Goal: Transaction & Acquisition: Obtain resource

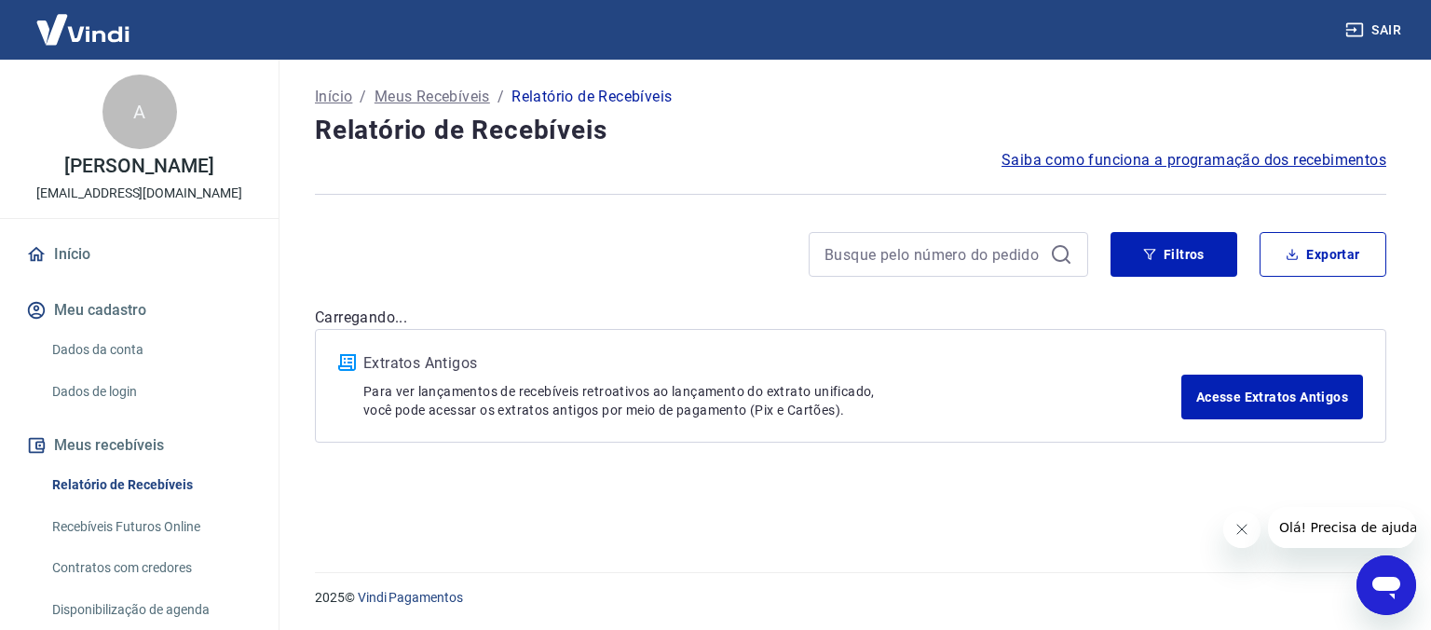
drag, startPoint x: 1181, startPoint y: 197, endPoint x: 1195, endPoint y: 232, distance: 37.2
click at [1182, 201] on div at bounding box center [850, 194] width 1071 height 46
click at [1203, 243] on button "Filtros" at bounding box center [1173, 254] width 127 height 45
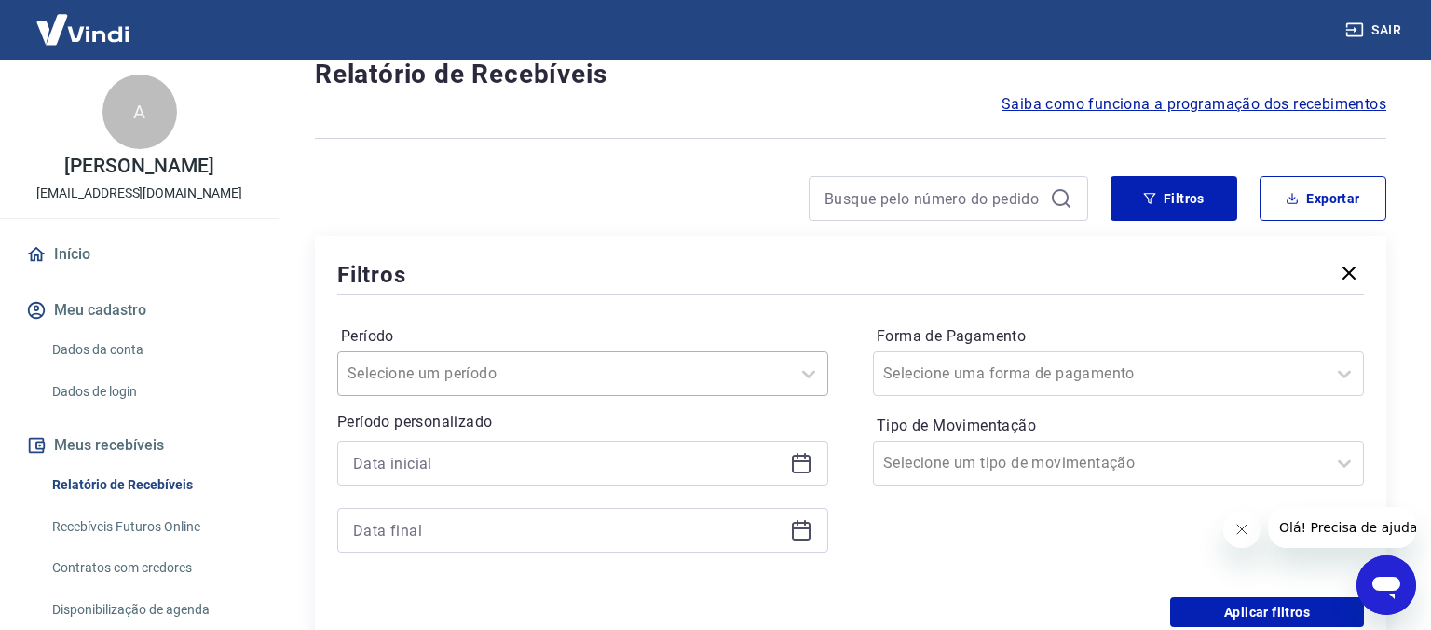
click at [639, 396] on div "Selecione um período" at bounding box center [582, 373] width 491 height 45
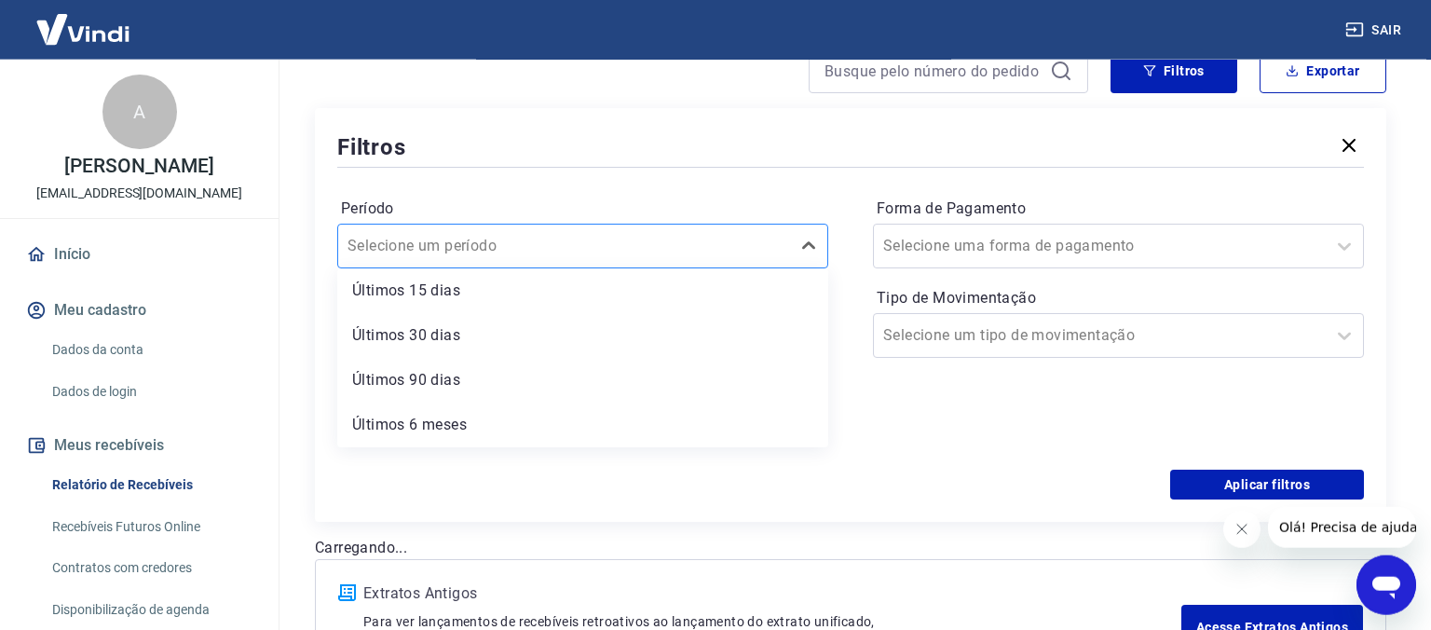
scroll to position [130, 0]
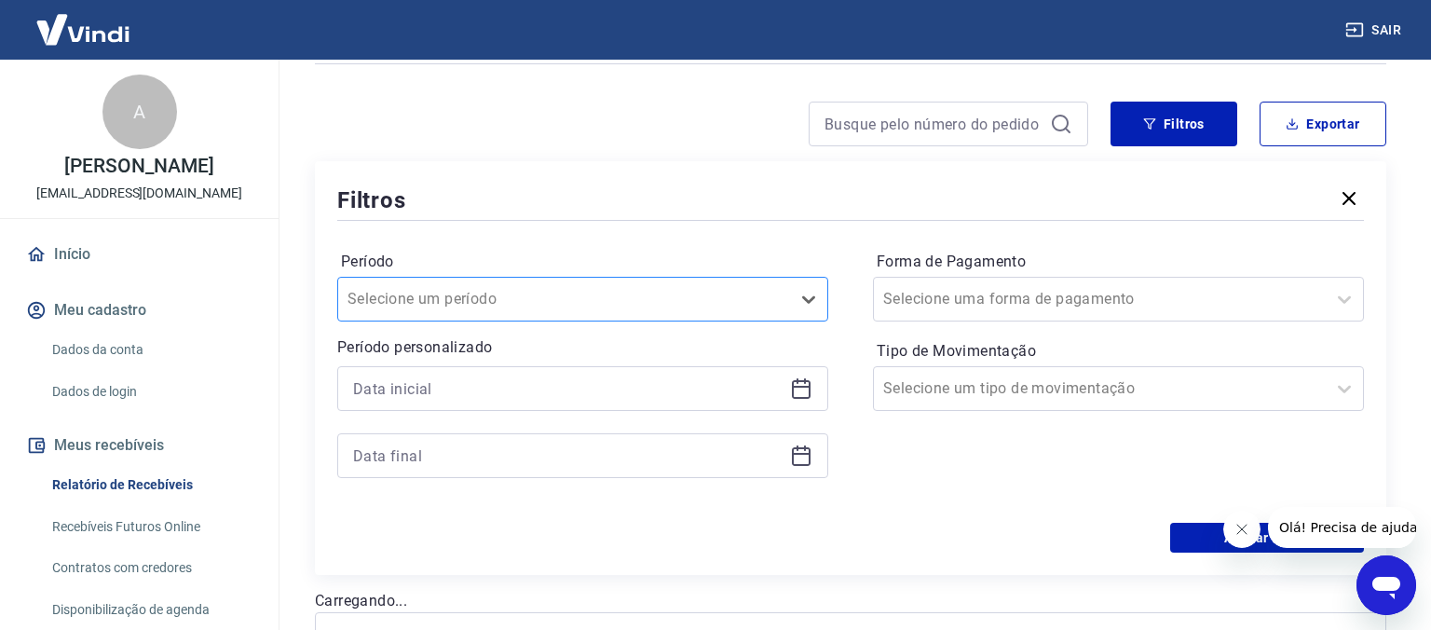
click at [629, 302] on div at bounding box center [563, 299] width 433 height 26
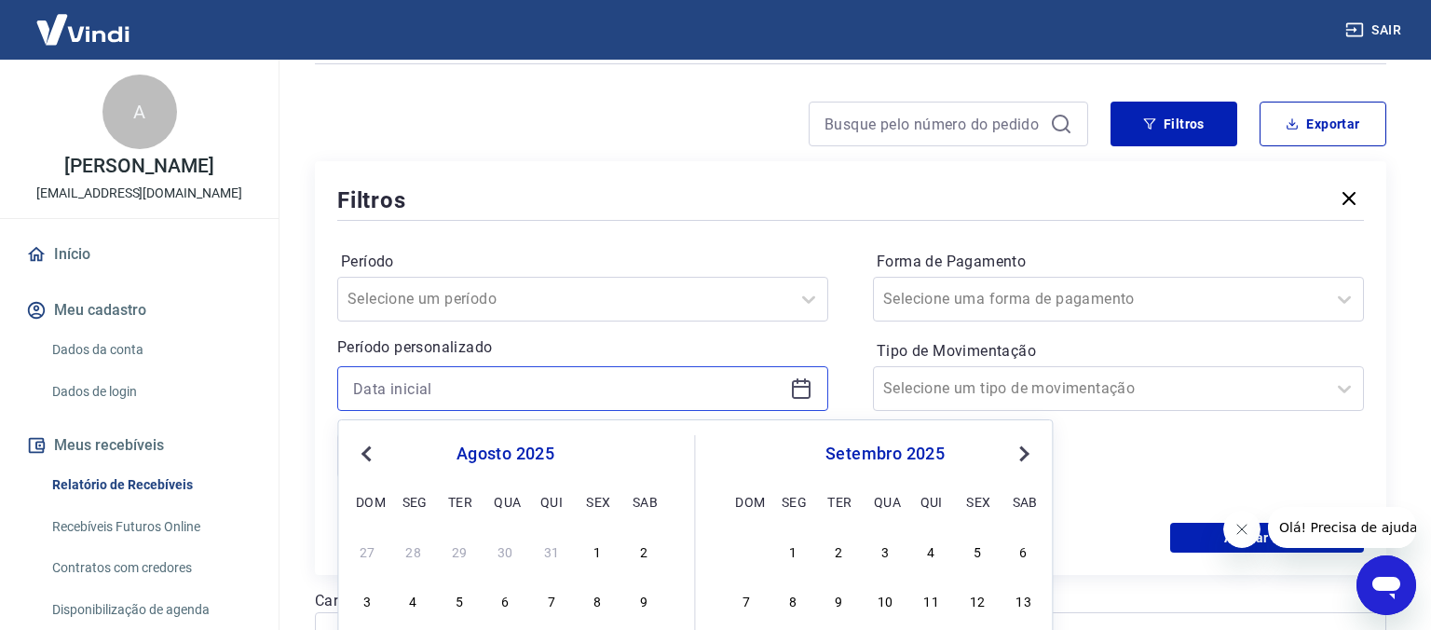
click at [561, 384] on input at bounding box center [567, 388] width 429 height 28
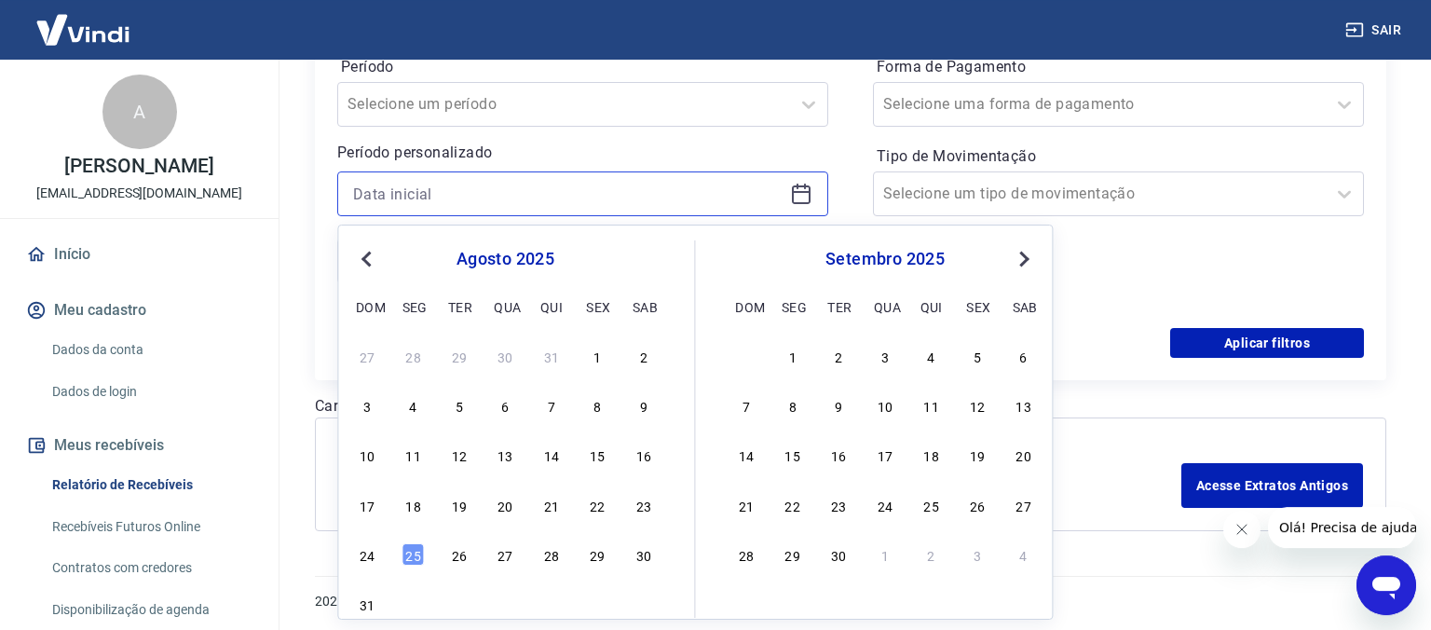
scroll to position [327, 0]
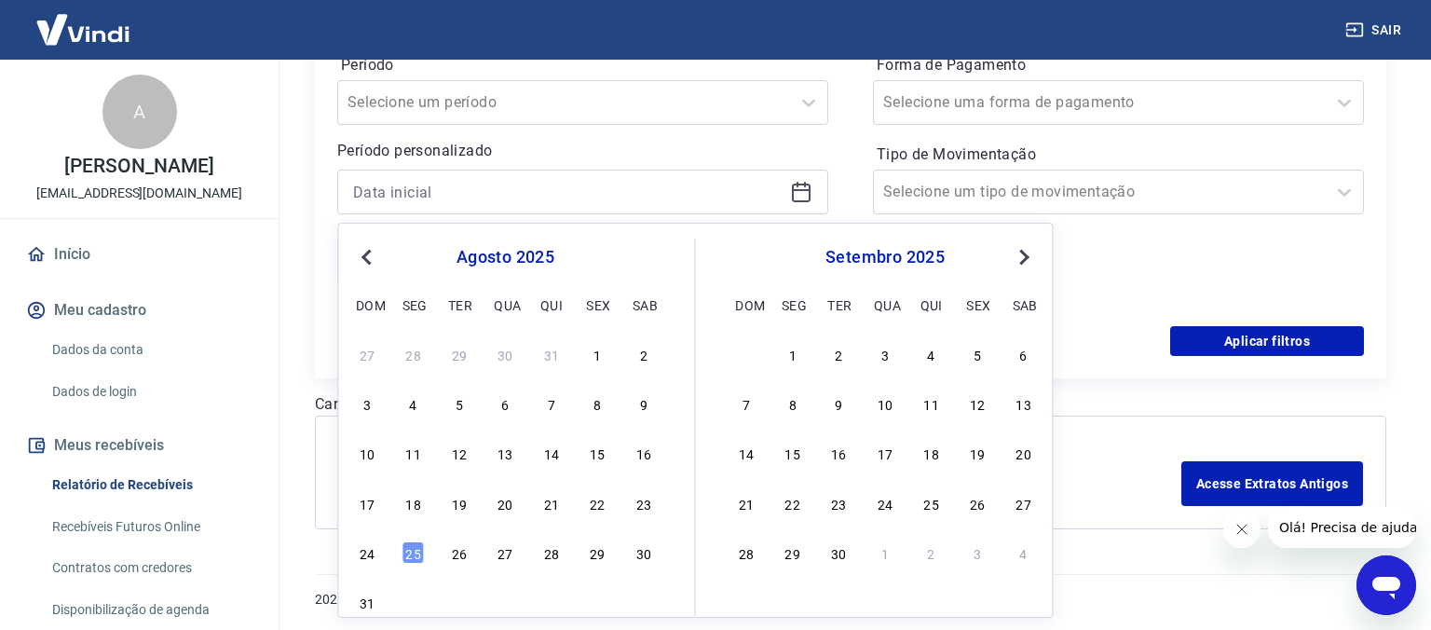
click at [368, 259] on span "Previous Month" at bounding box center [368, 256] width 0 height 21
click at [459, 359] on div "1" at bounding box center [459, 354] width 22 height 22
type input "[DATE]"
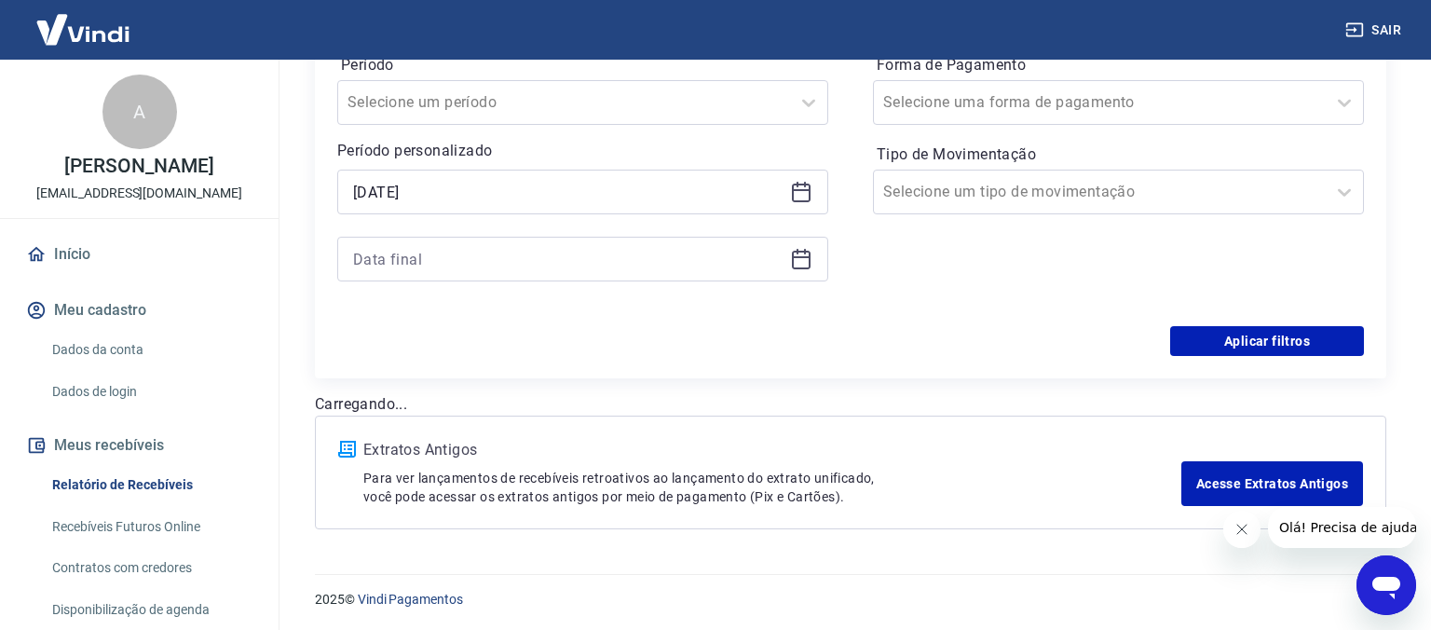
drag, startPoint x: 595, startPoint y: 236, endPoint x: 590, endPoint y: 251, distance: 16.5
click at [596, 239] on div at bounding box center [582, 259] width 491 height 45
click at [591, 260] on input at bounding box center [567, 259] width 429 height 28
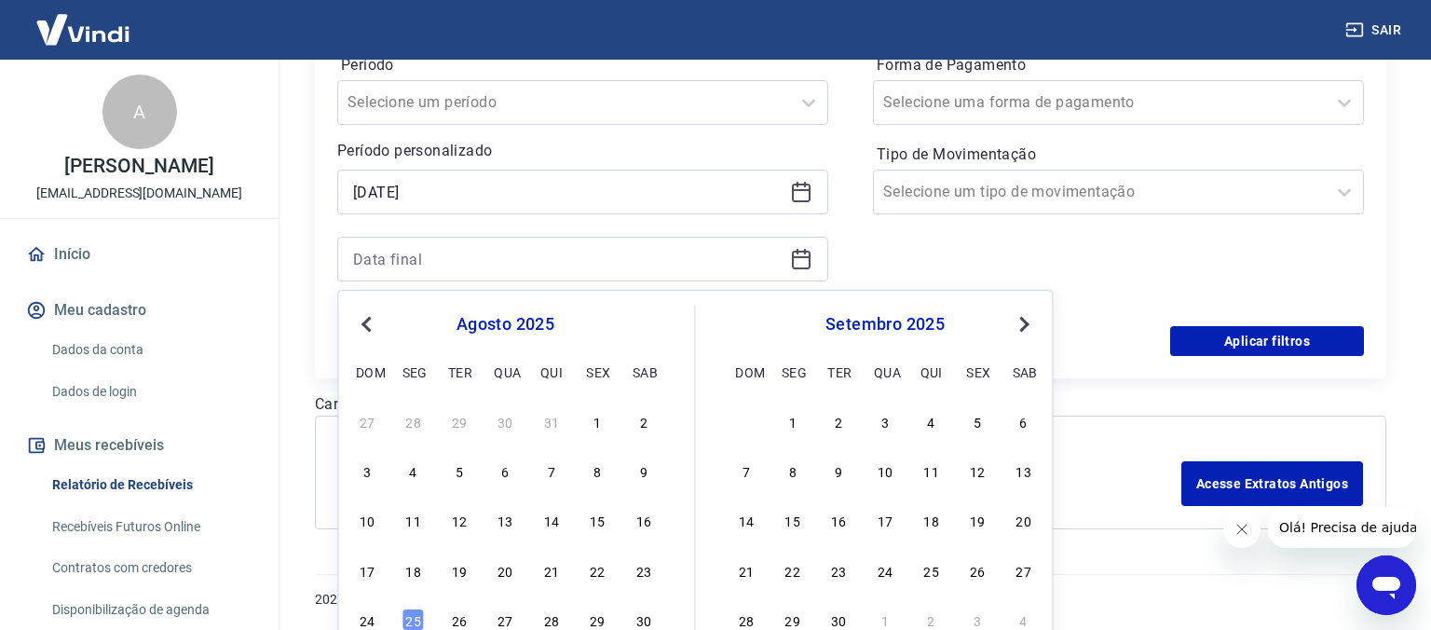
click at [367, 315] on button "Previous Month" at bounding box center [366, 324] width 22 height 22
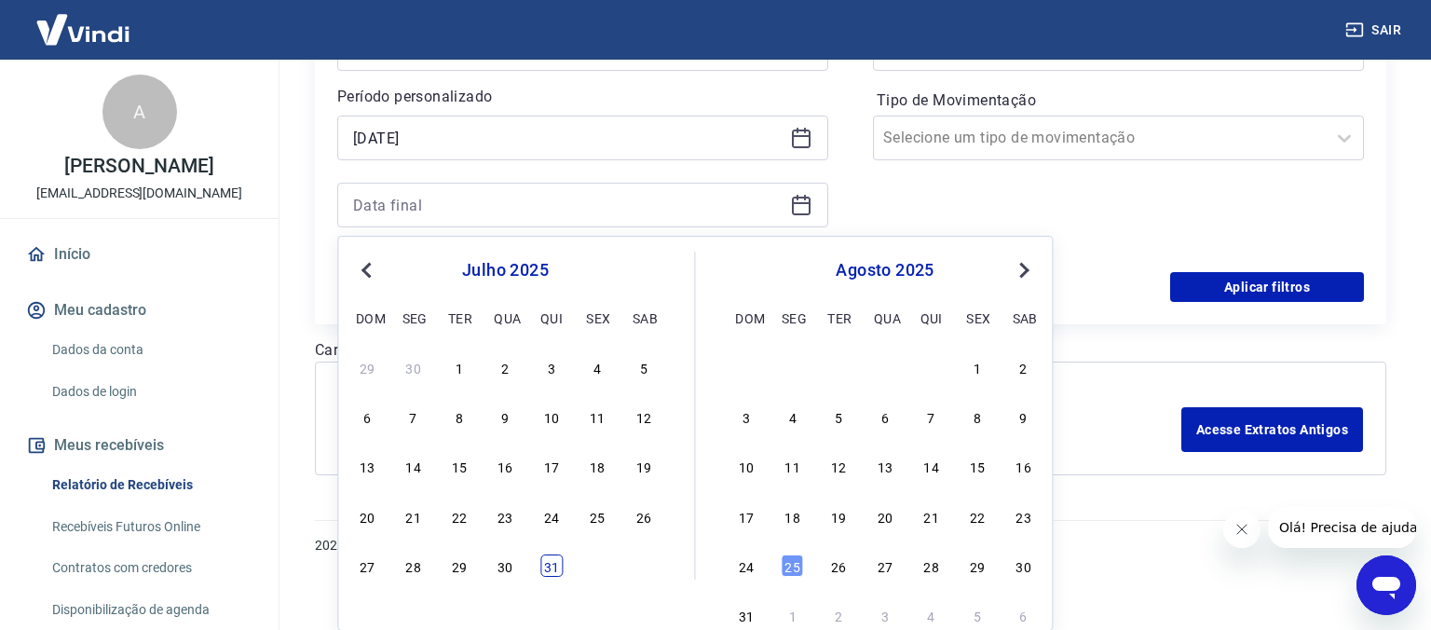
click at [549, 567] on div "31" at bounding box center [551, 565] width 22 height 22
type input "[DATE]"
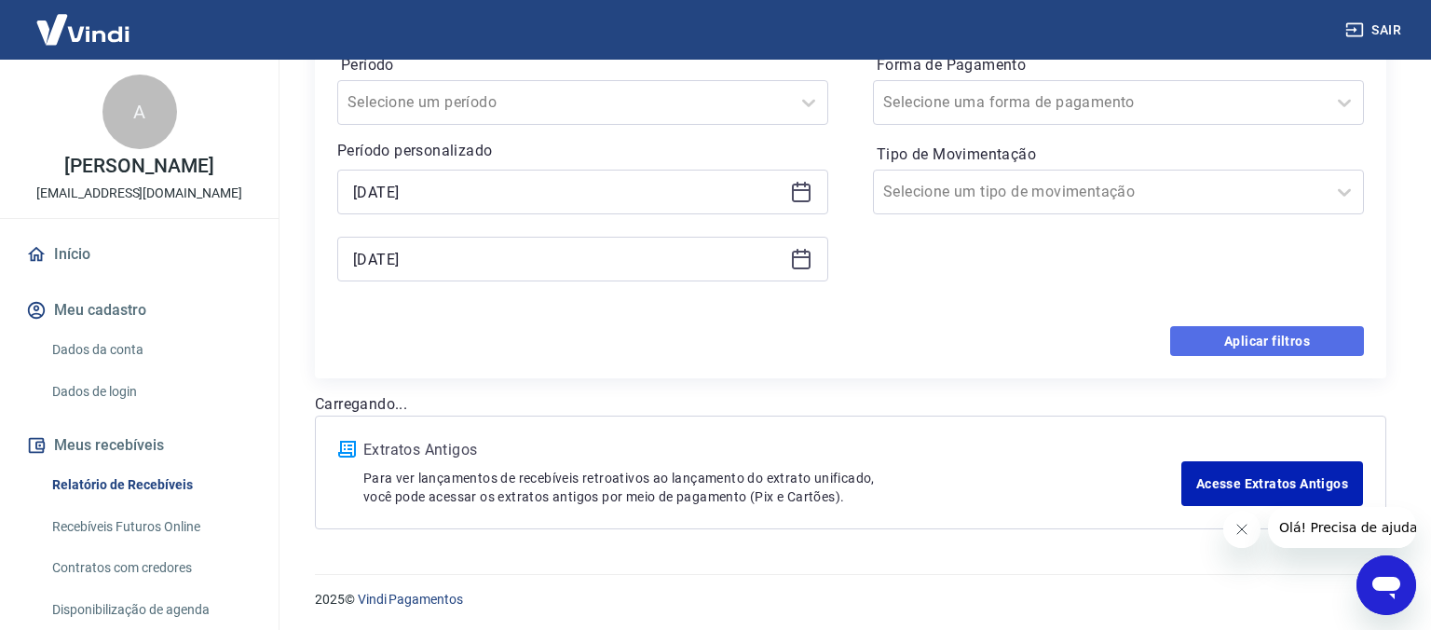
click at [1242, 343] on button "Aplicar filtros" at bounding box center [1267, 341] width 194 height 30
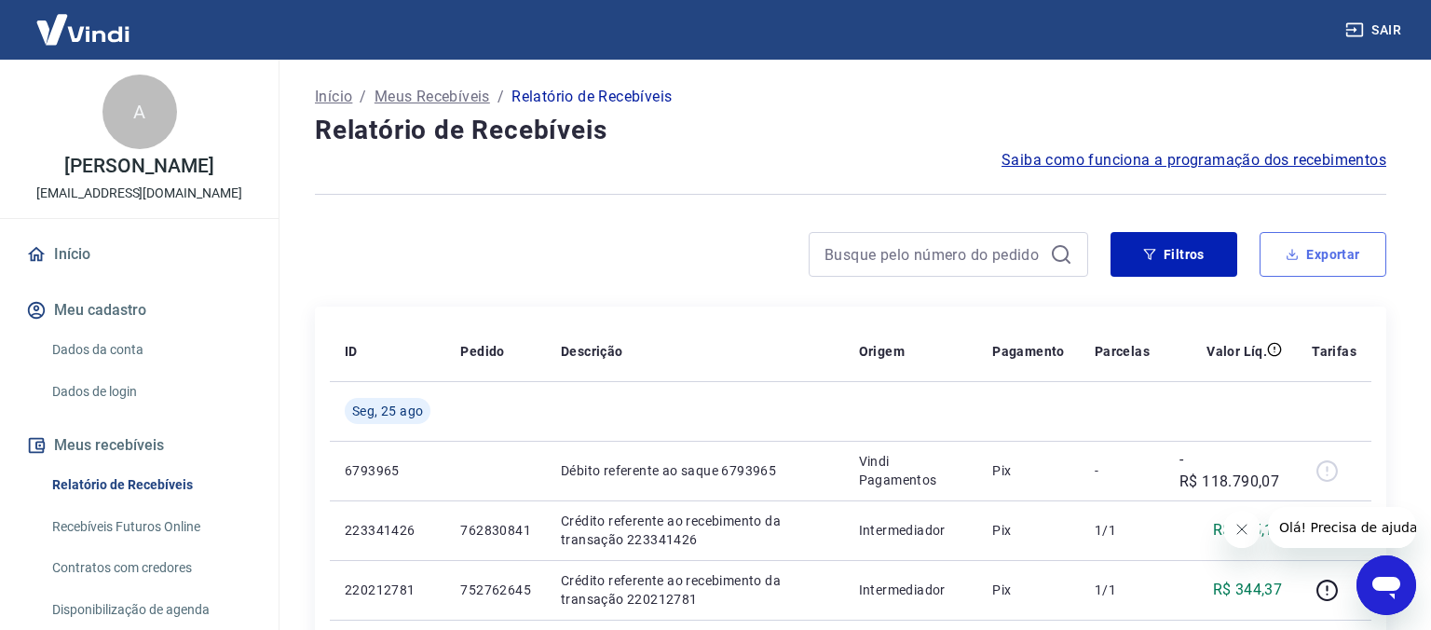
click at [1320, 249] on button "Exportar" at bounding box center [1322, 254] width 127 height 45
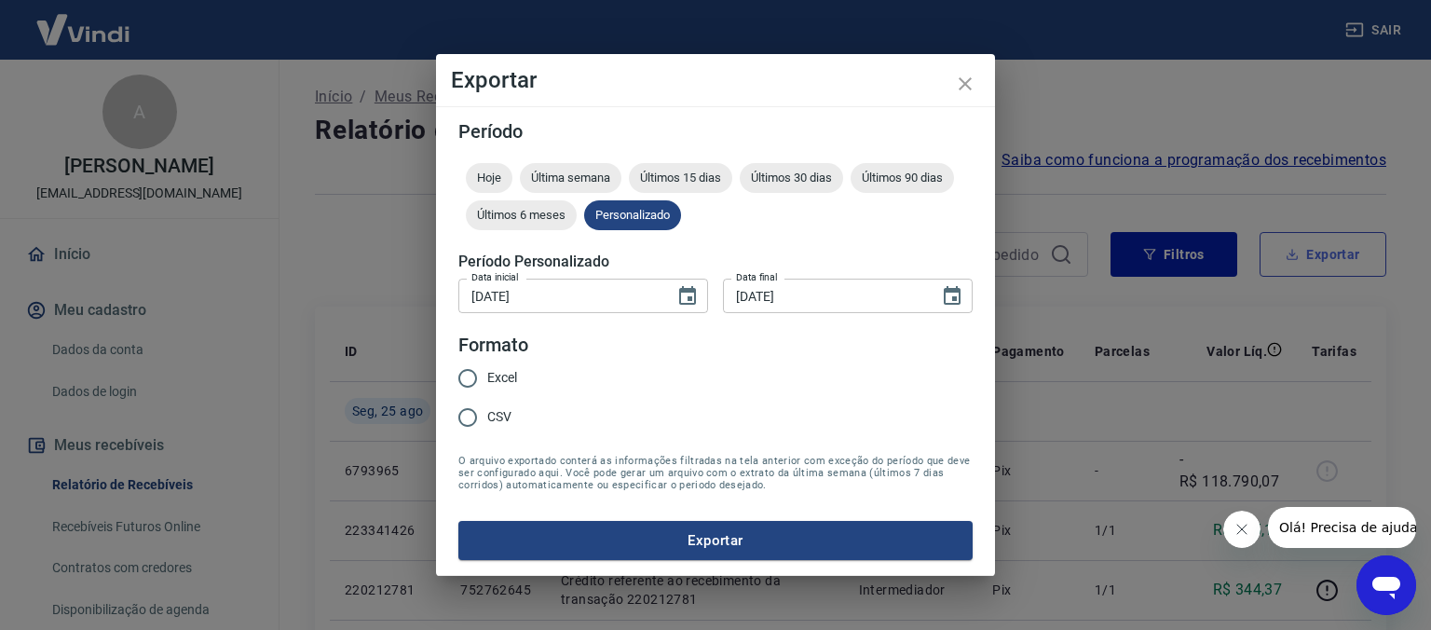
type input "[DATE]"
click at [457, 378] on input "Excel" at bounding box center [467, 378] width 39 height 39
radio input "true"
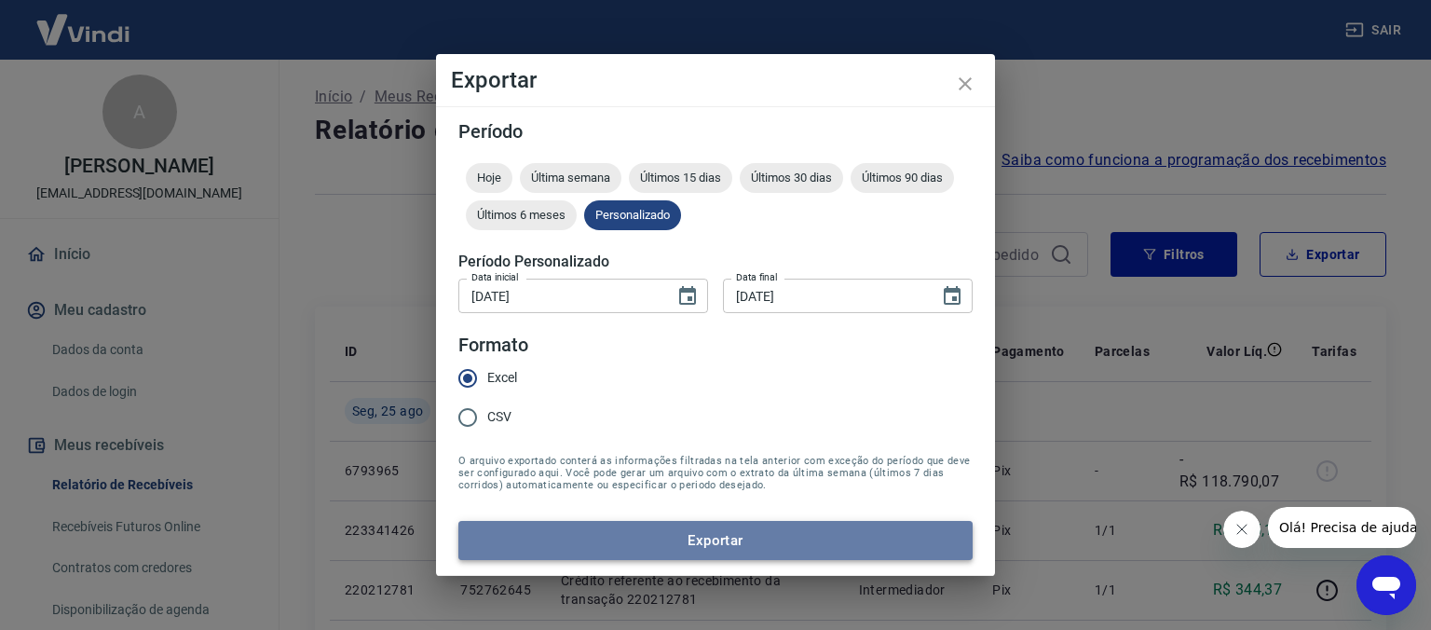
click at [583, 536] on button "Exportar" at bounding box center [715, 540] width 514 height 39
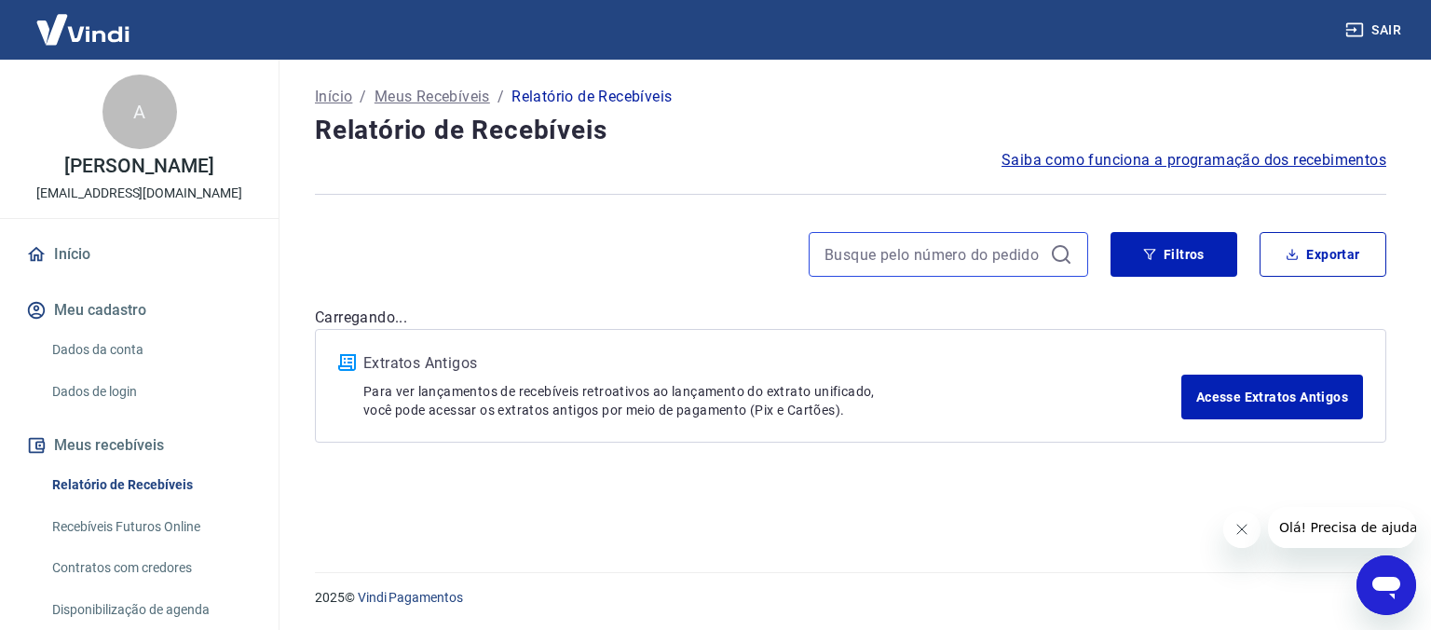
click at [968, 244] on input at bounding box center [933, 254] width 218 height 28
click at [970, 263] on input at bounding box center [933, 254] width 218 height 28
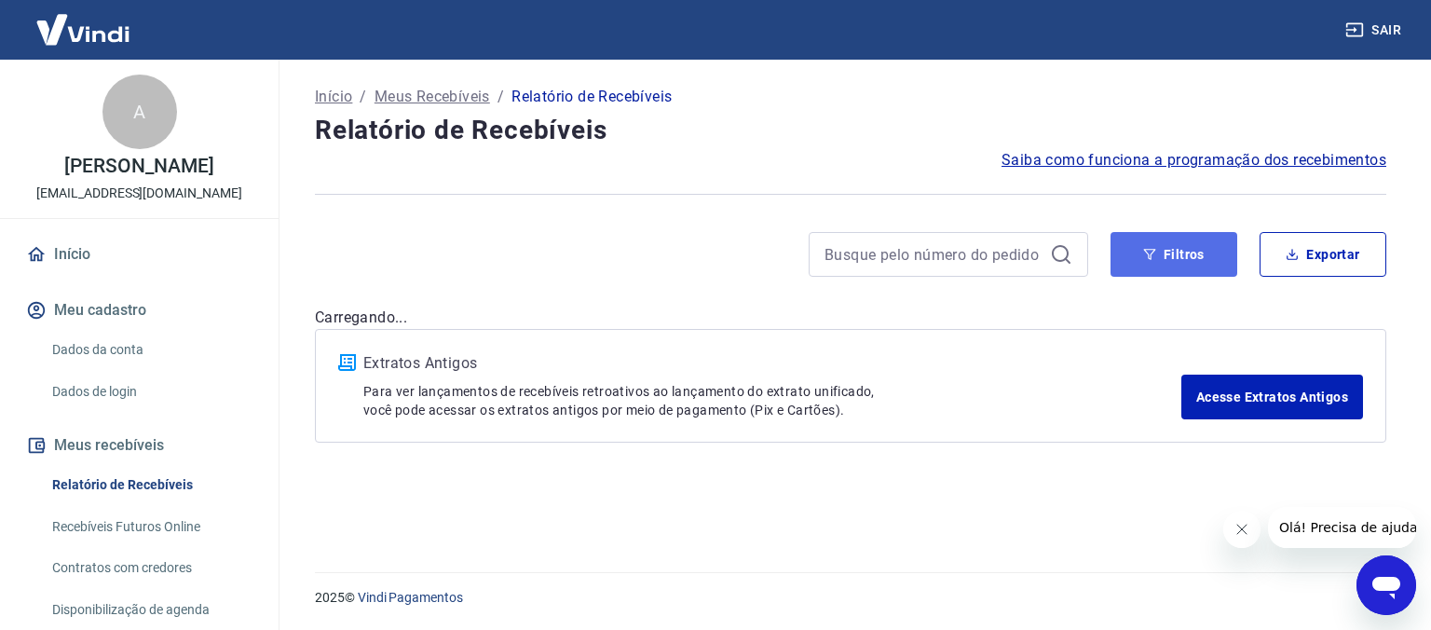
click at [1168, 240] on button "Filtros" at bounding box center [1173, 254] width 127 height 45
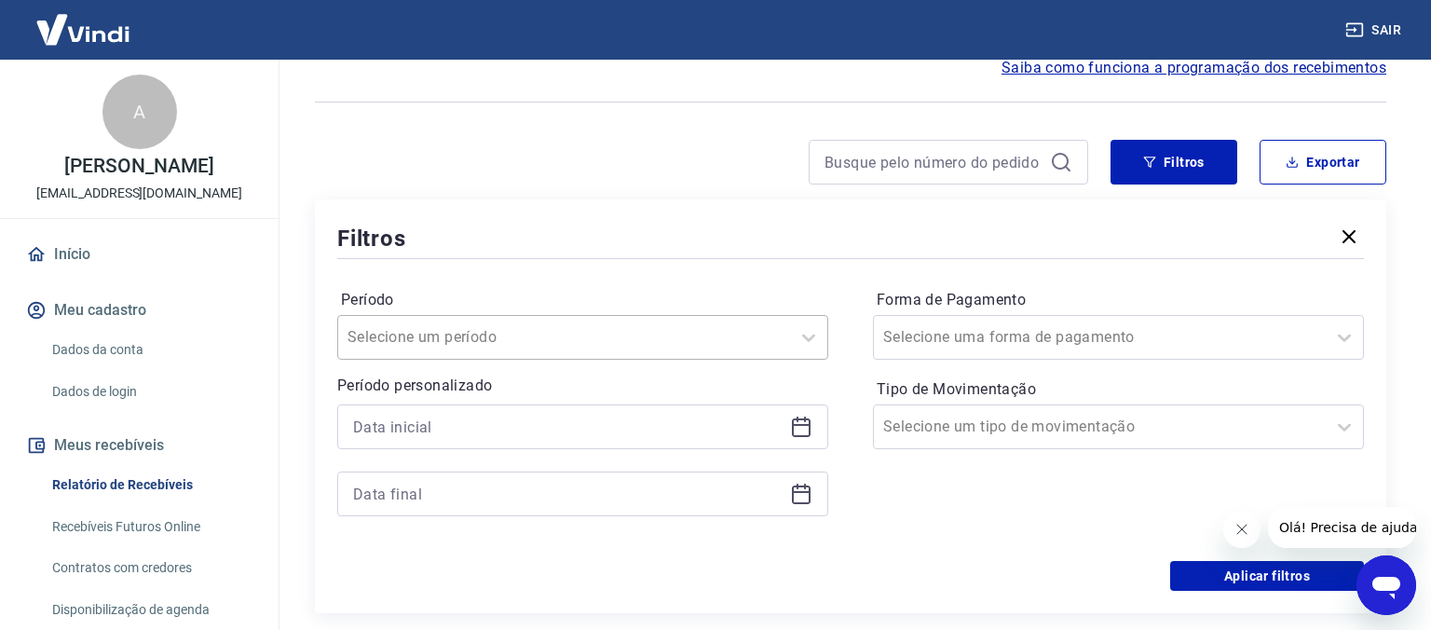
click at [468, 348] on input "Período" at bounding box center [441, 337] width 188 height 22
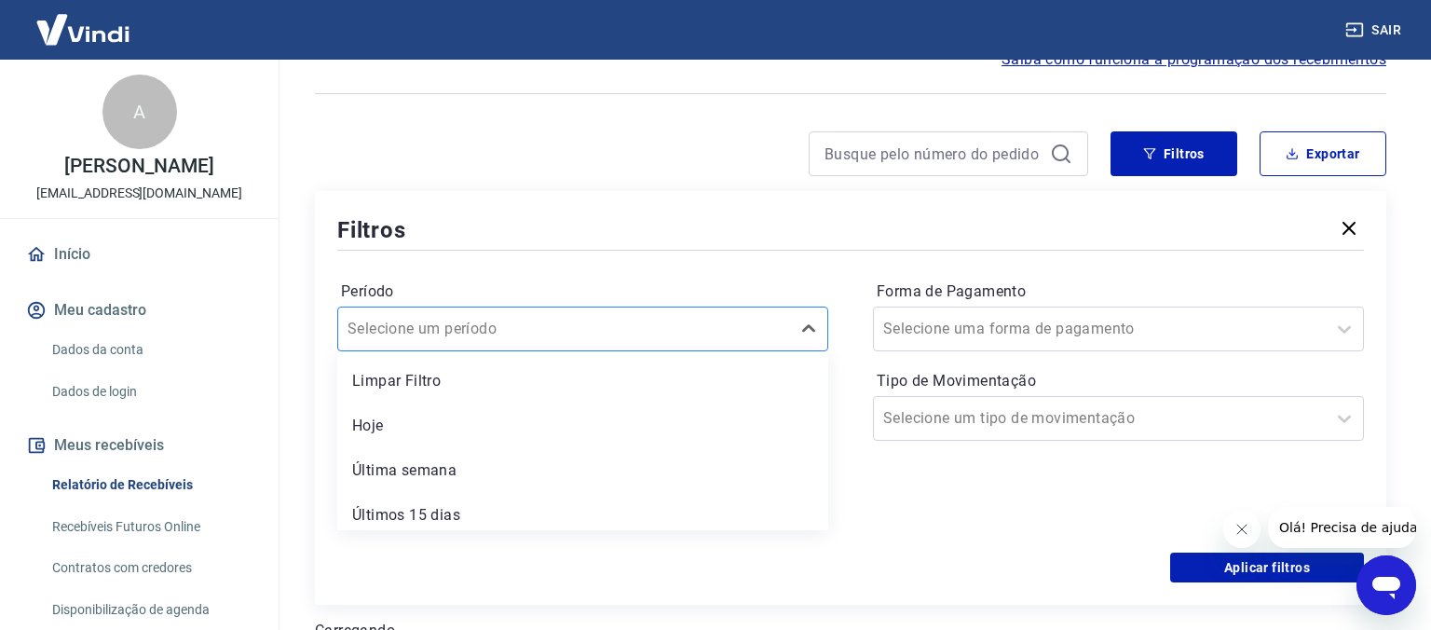
click at [476, 328] on input "Período" at bounding box center [441, 329] width 188 height 22
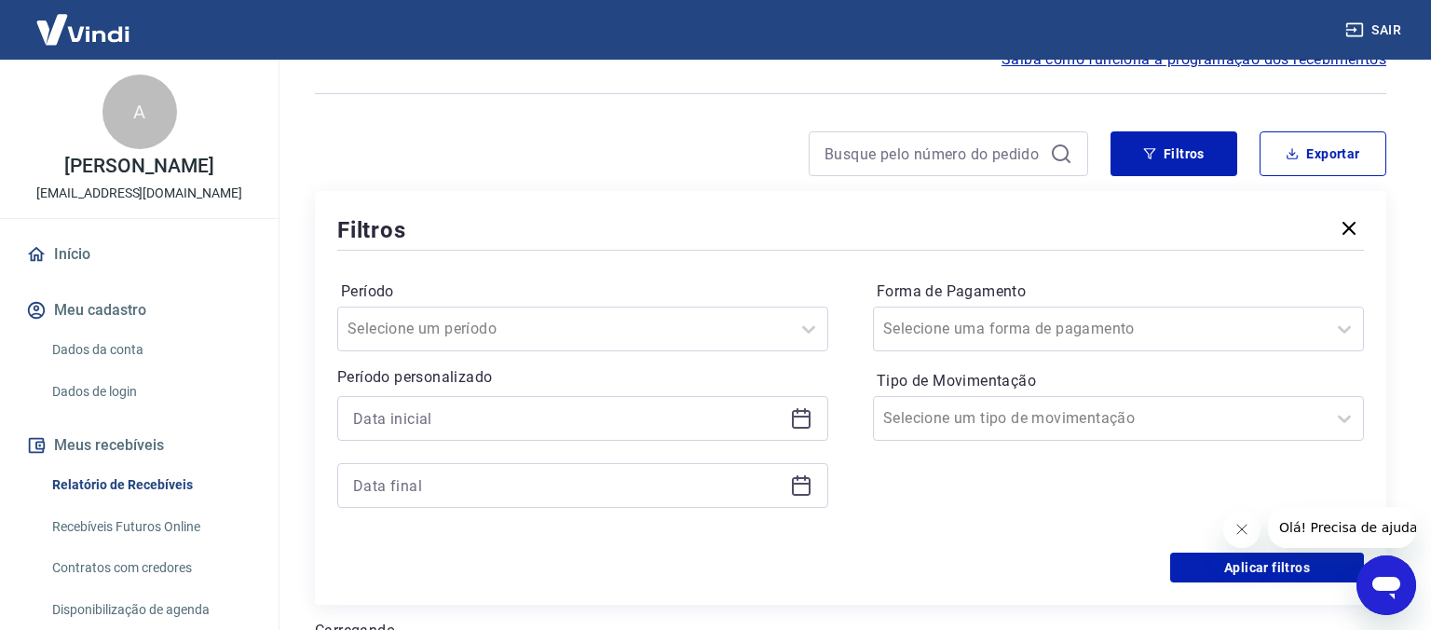
click at [516, 188] on div "Filtros Exportar Filtros Período Selecione um período Período personalizado For…" at bounding box center [850, 367] width 1071 height 473
click at [442, 400] on div at bounding box center [582, 418] width 491 height 45
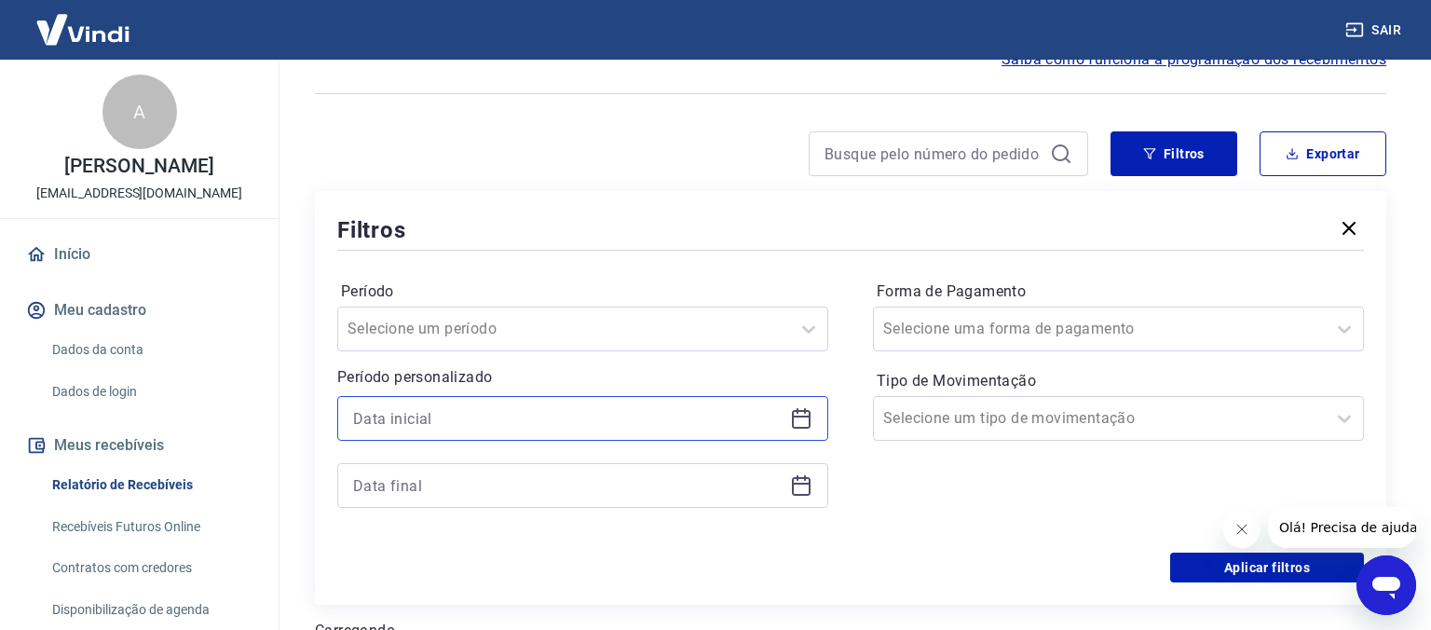
click at [455, 418] on input at bounding box center [567, 418] width 429 height 28
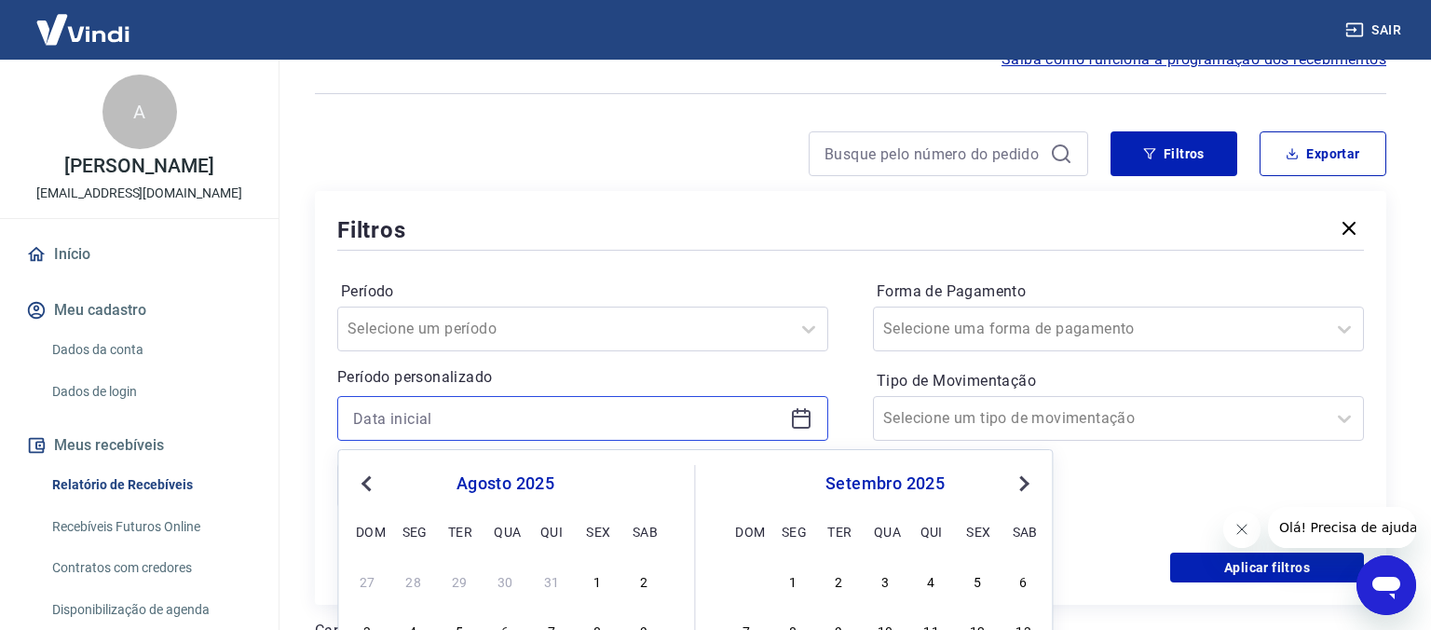
scroll to position [327, 0]
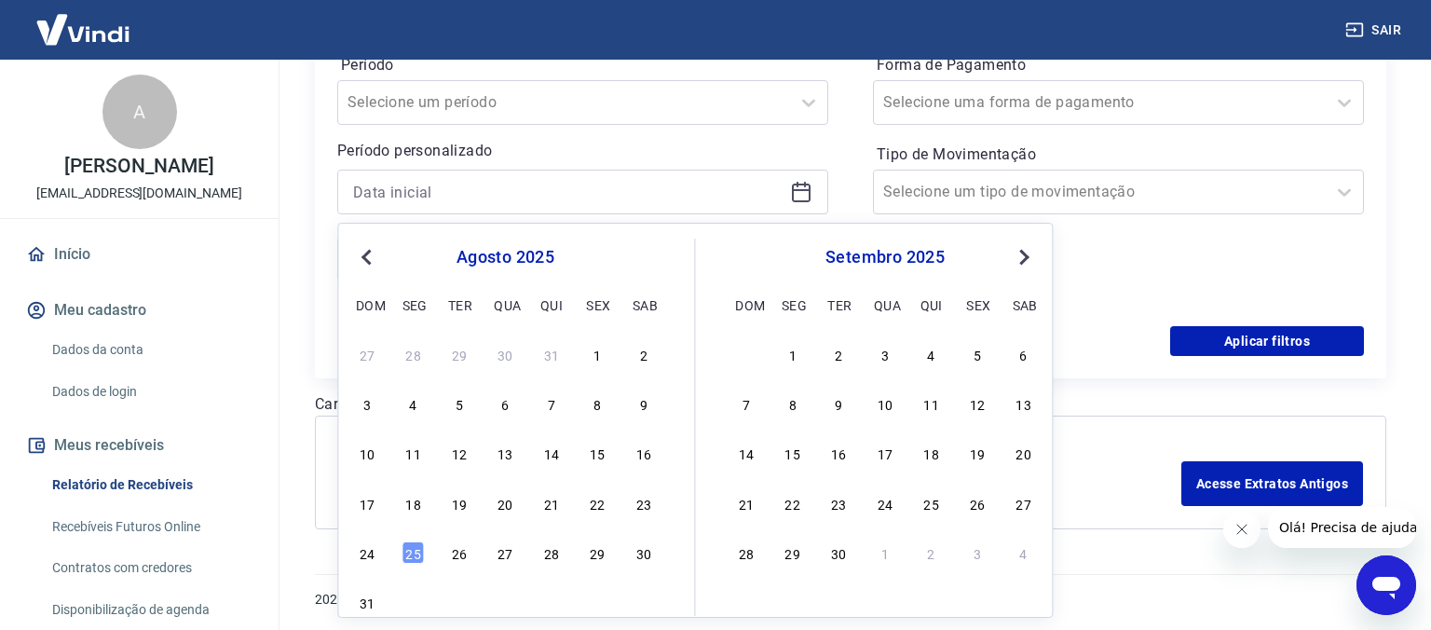
click at [373, 261] on button "Previous Month" at bounding box center [366, 257] width 22 height 22
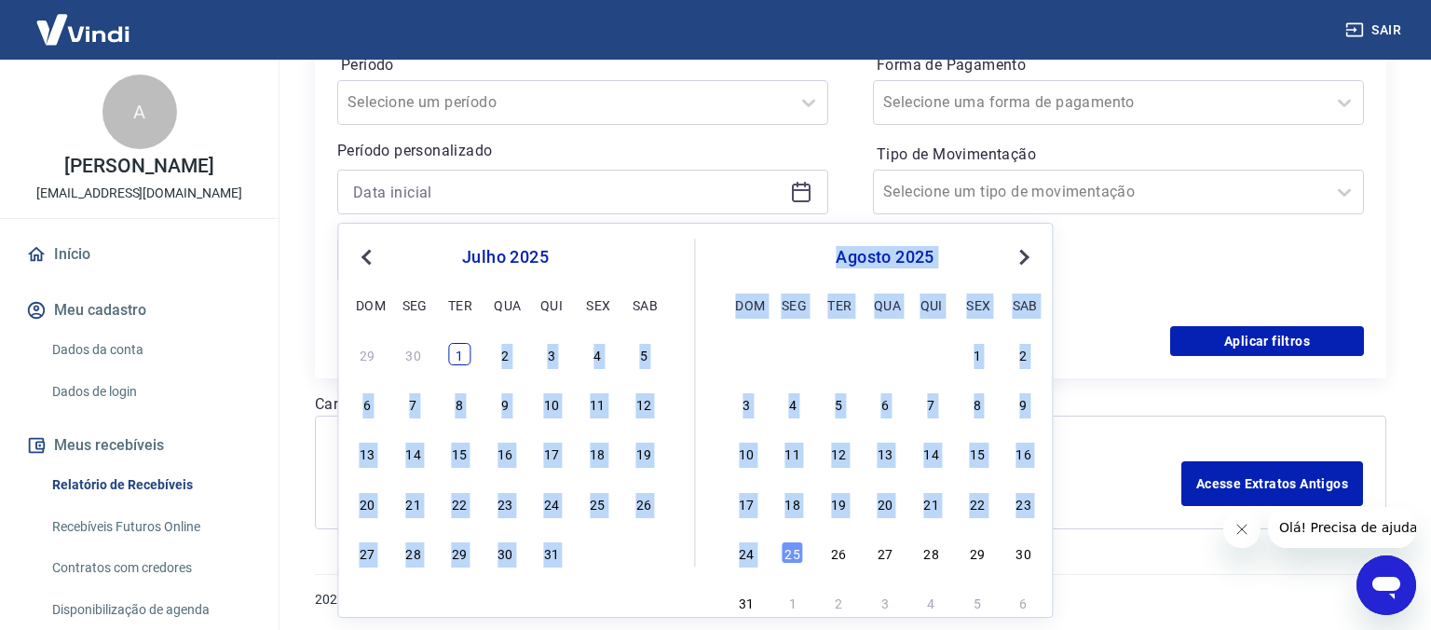
click at [468, 344] on div "1" at bounding box center [459, 354] width 22 height 22
type input "[DATE]"
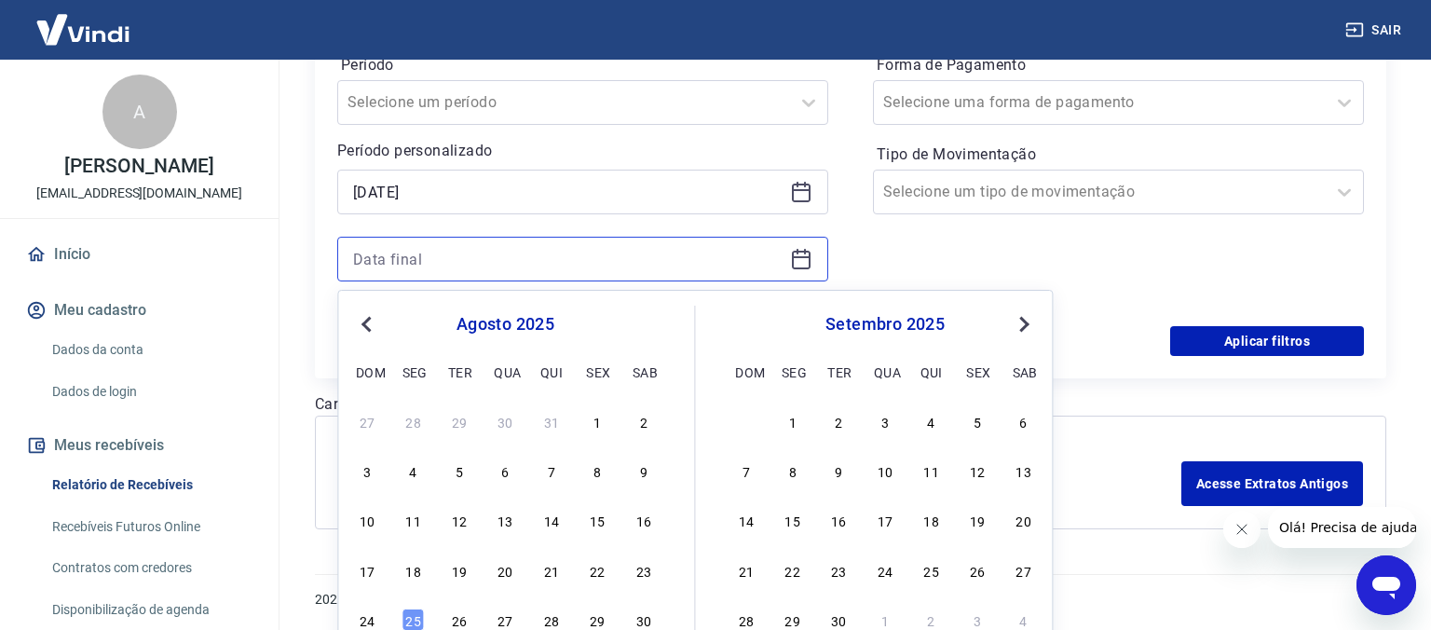
click at [573, 251] on input at bounding box center [567, 259] width 429 height 28
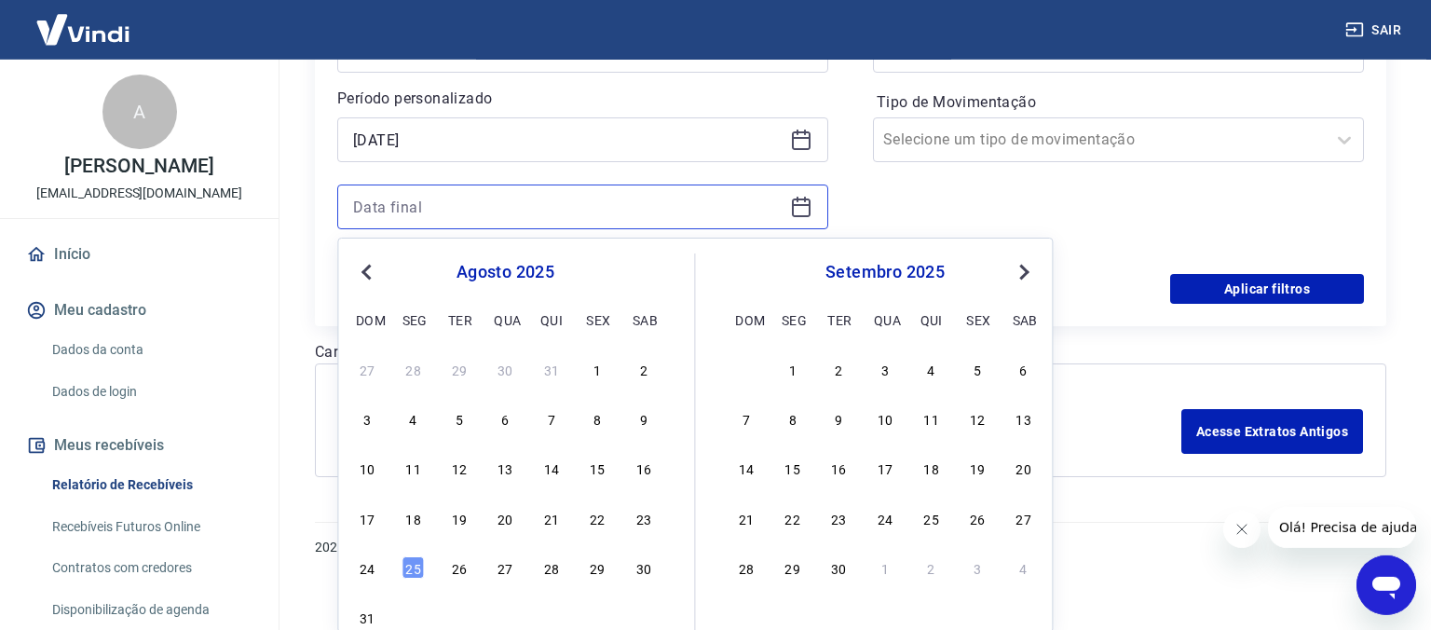
scroll to position [381, 0]
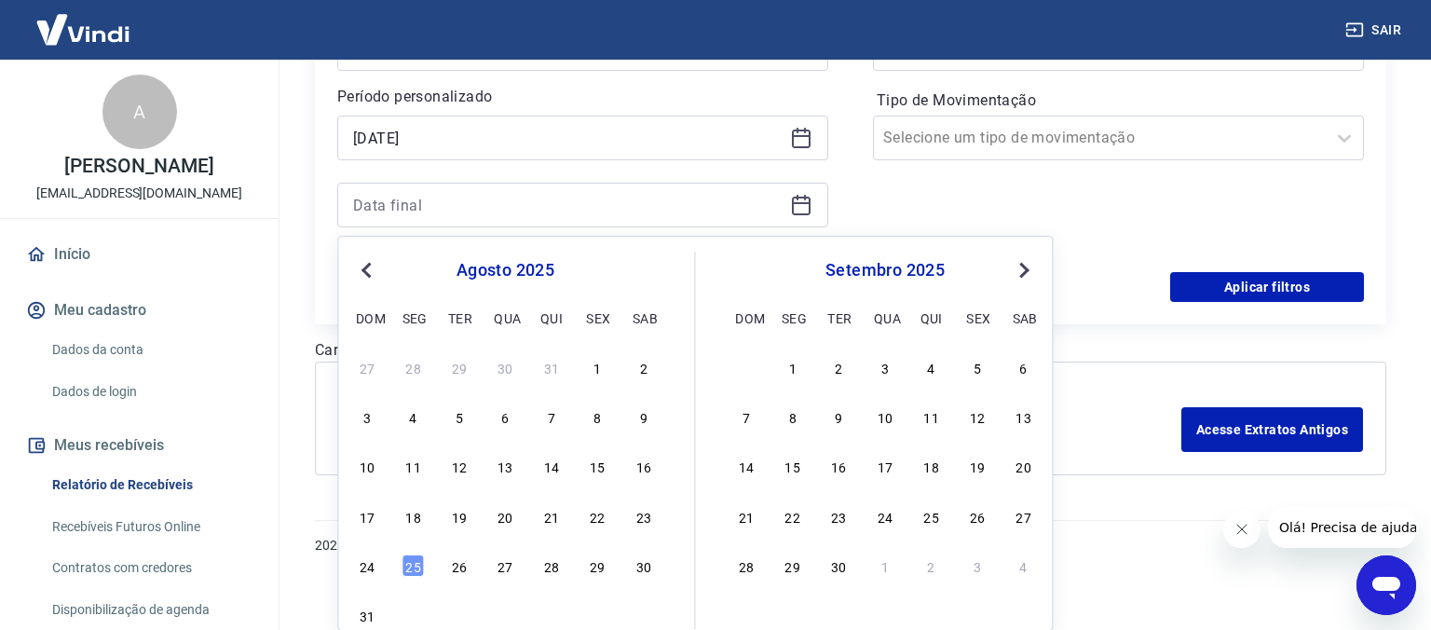
drag, startPoint x: 362, startPoint y: 266, endPoint x: 454, endPoint y: 341, distance: 117.8
click at [367, 272] on button "Previous Month" at bounding box center [366, 270] width 22 height 22
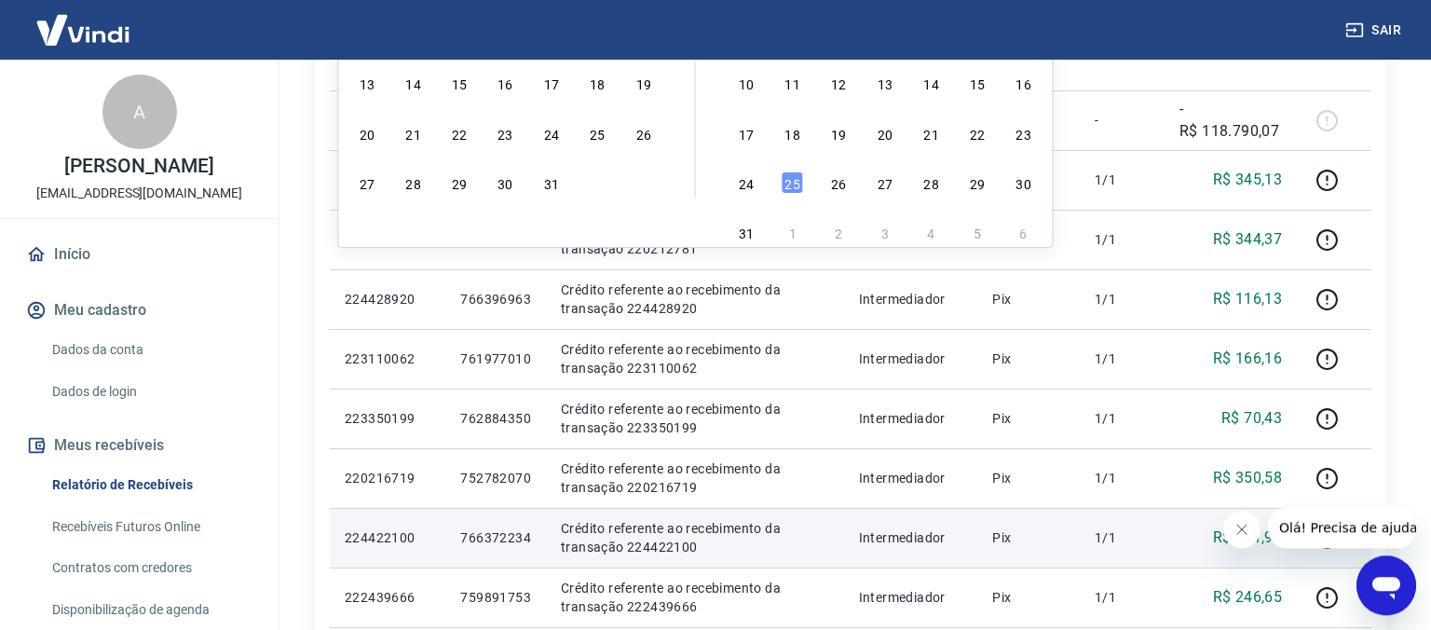
scroll to position [775, 0]
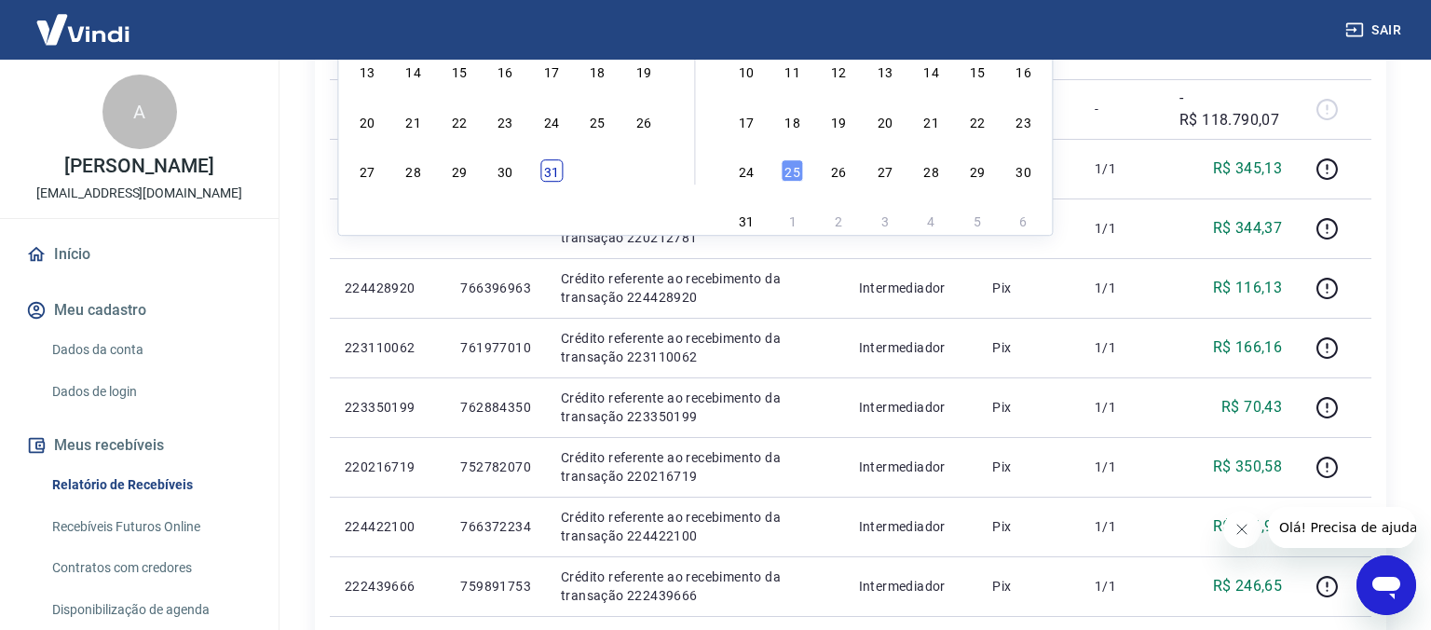
click at [557, 170] on div "31" at bounding box center [551, 170] width 22 height 22
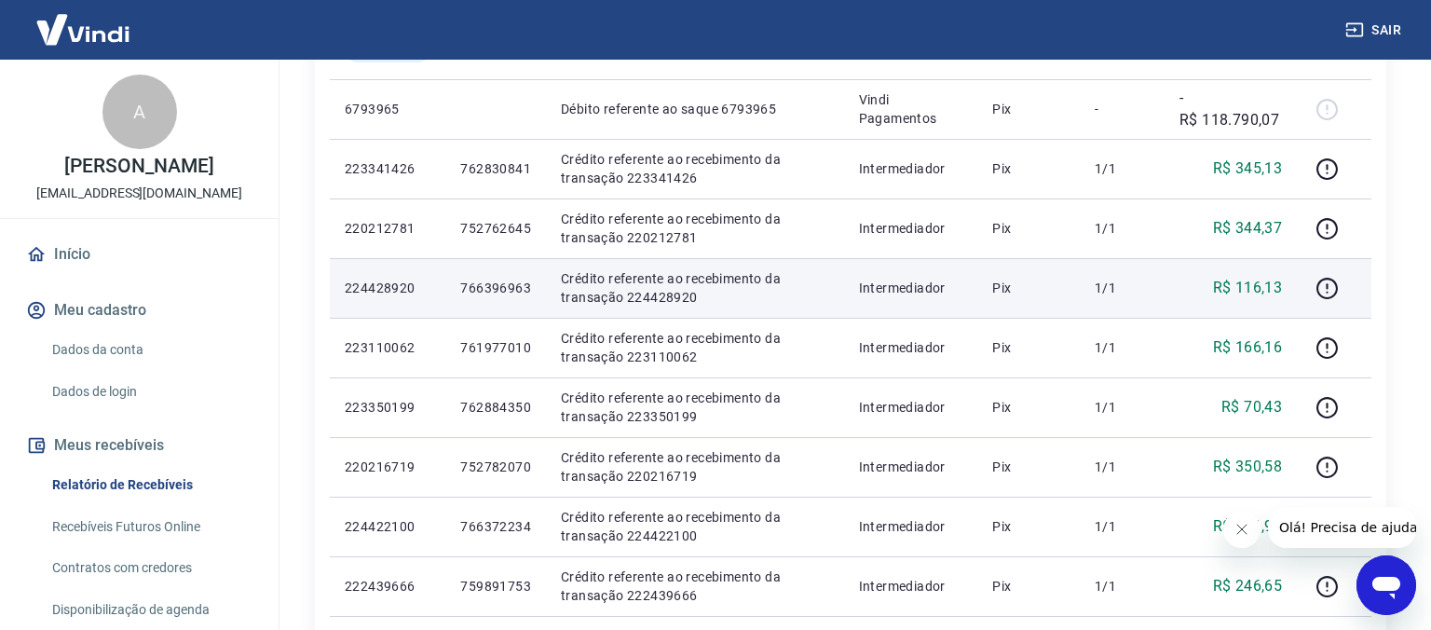
type input "[DATE]"
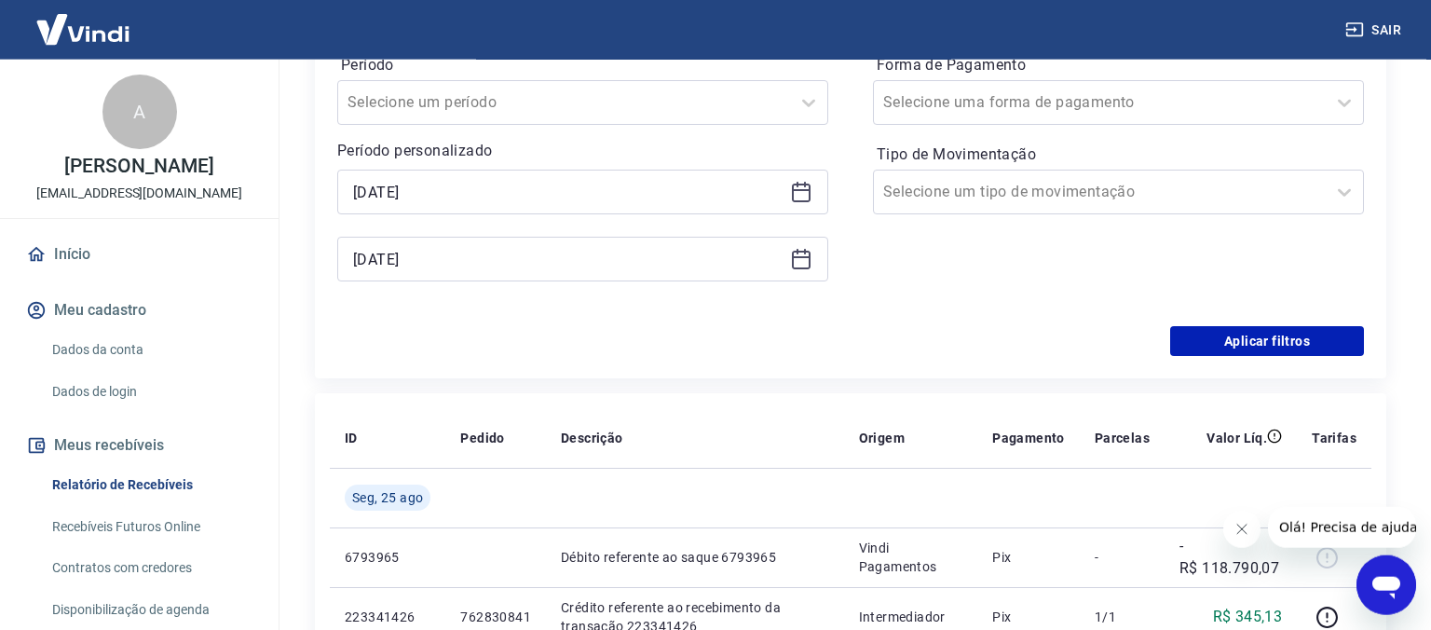
scroll to position [283, 0]
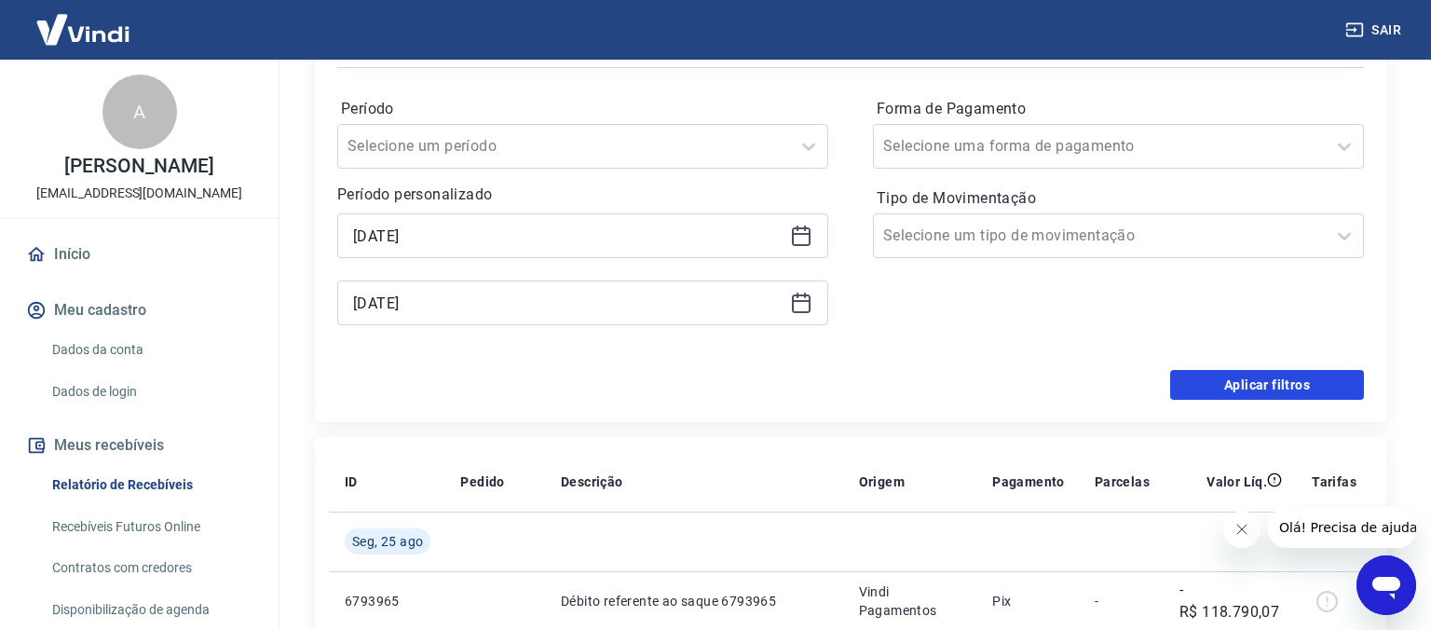
drag, startPoint x: 1227, startPoint y: 386, endPoint x: 933, endPoint y: 391, distance: 293.4
click at [1227, 388] on button "Aplicar filtros" at bounding box center [1267, 385] width 194 height 30
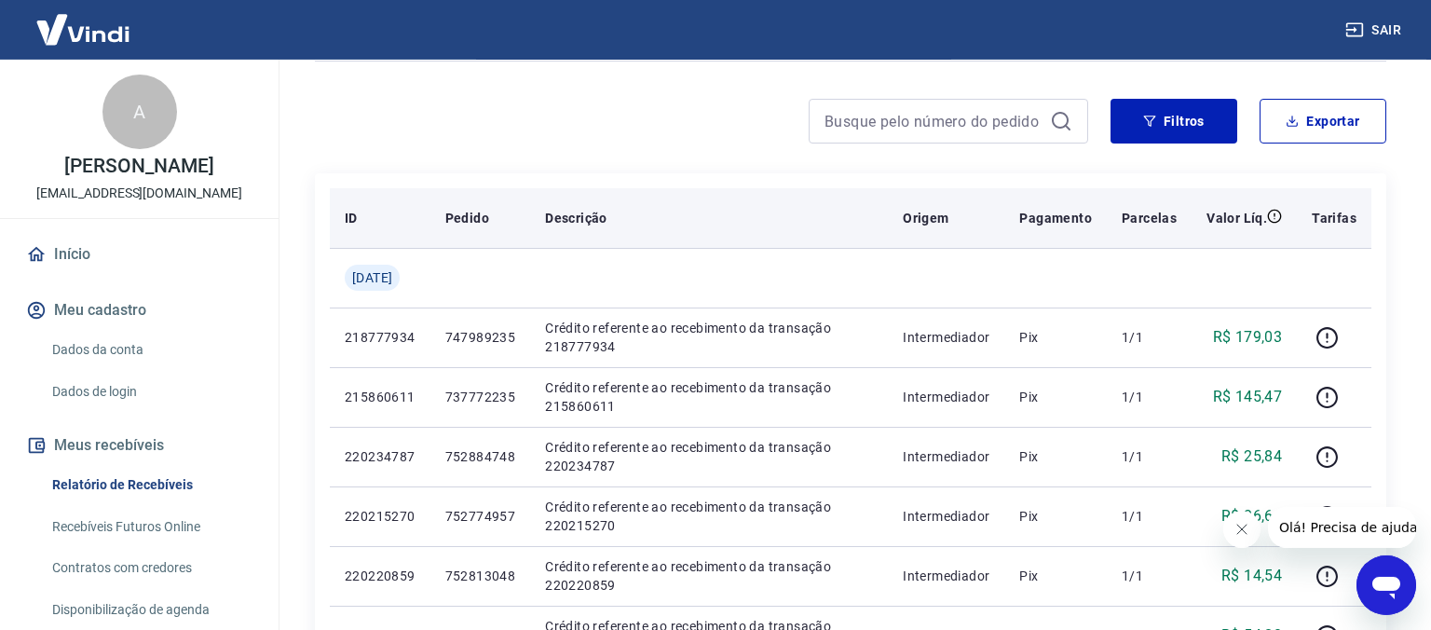
scroll to position [98, 0]
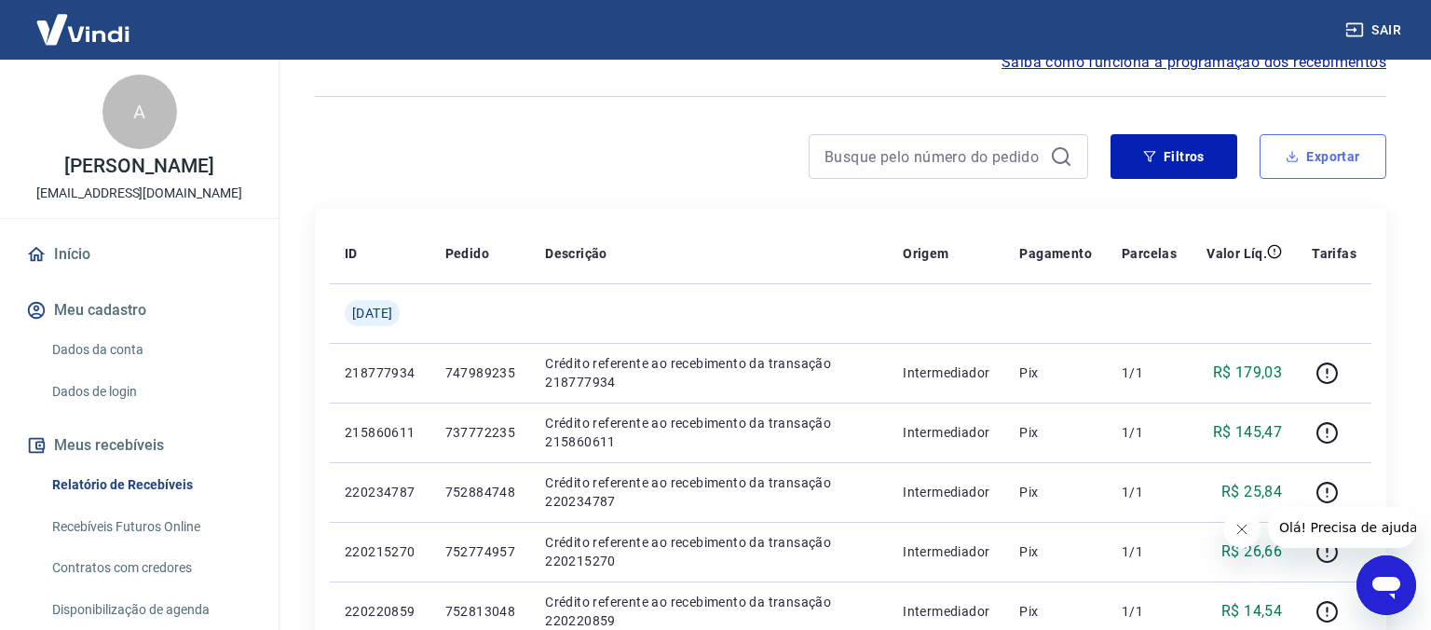
click at [1313, 163] on button "Exportar" at bounding box center [1322, 156] width 127 height 45
type input "[DATE]"
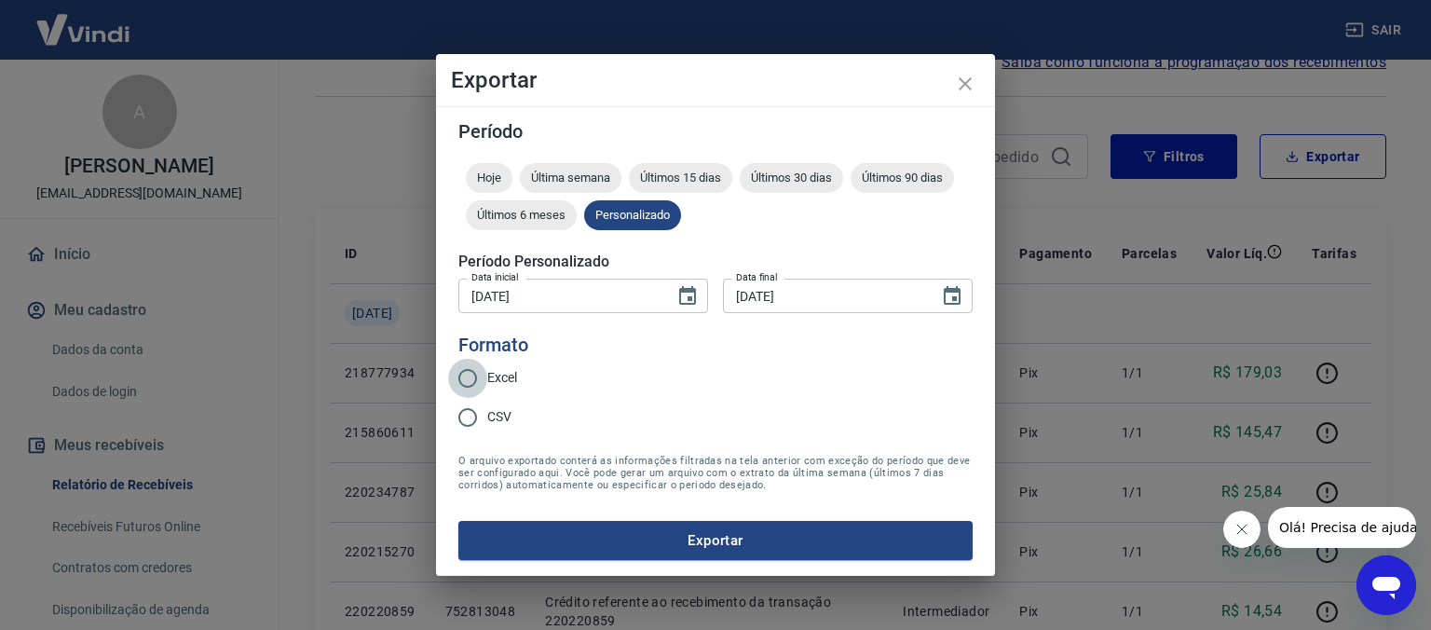
click at [470, 368] on input "Excel" at bounding box center [467, 378] width 39 height 39
radio input "true"
click at [658, 536] on button "Exportar" at bounding box center [715, 540] width 514 height 39
